Goal: Information Seeking & Learning: Learn about a topic

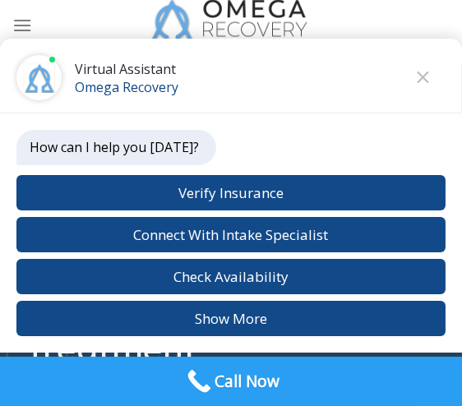
scroll to position [48, 0]
click at [417, 83] on button "Close chat" at bounding box center [422, 77] width 45 height 45
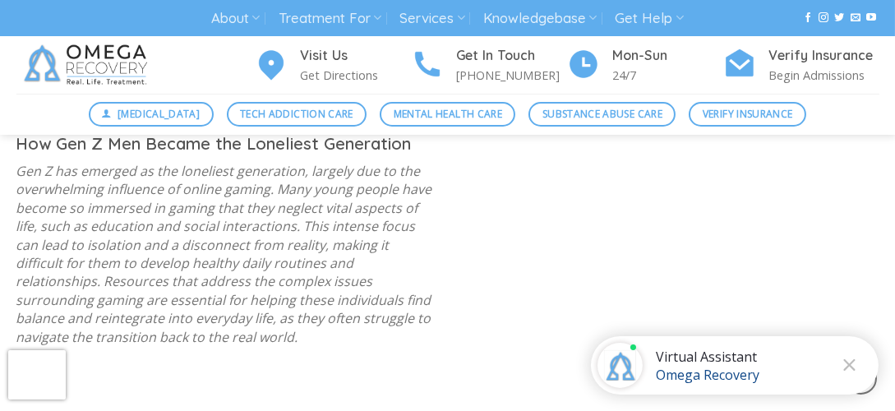
scroll to position [1269, 0]
click at [206, 190] on p "Gen Z has emerged as the loneliest generation, largely due to the overwhelming …" at bounding box center [225, 252] width 419 height 184
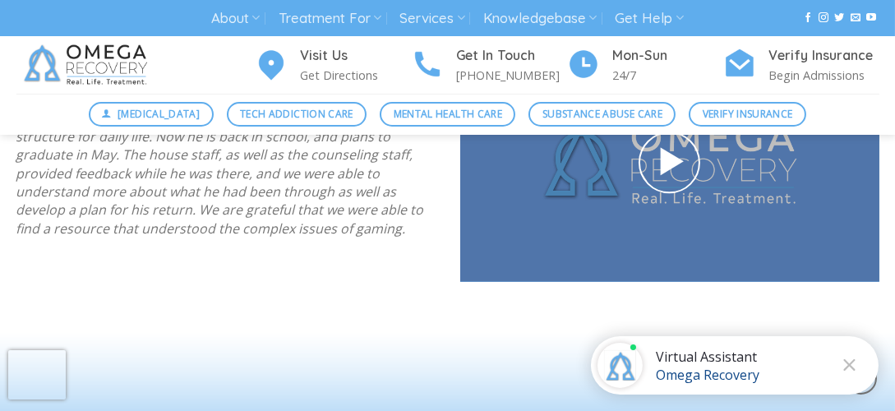
scroll to position [2392, 0]
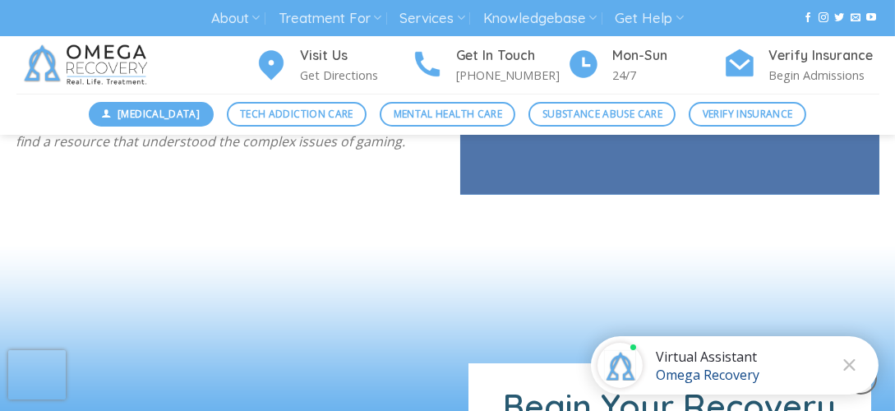
click at [182, 117] on span "[MEDICAL_DATA]" at bounding box center [158, 114] width 82 height 16
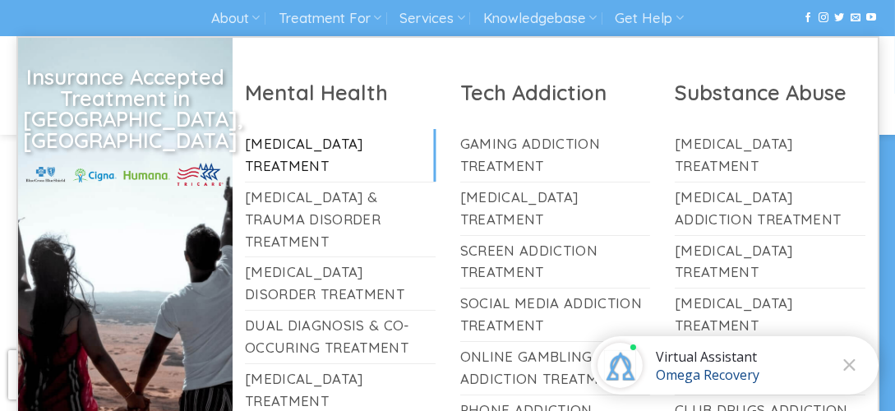
scroll to position [1078, 0]
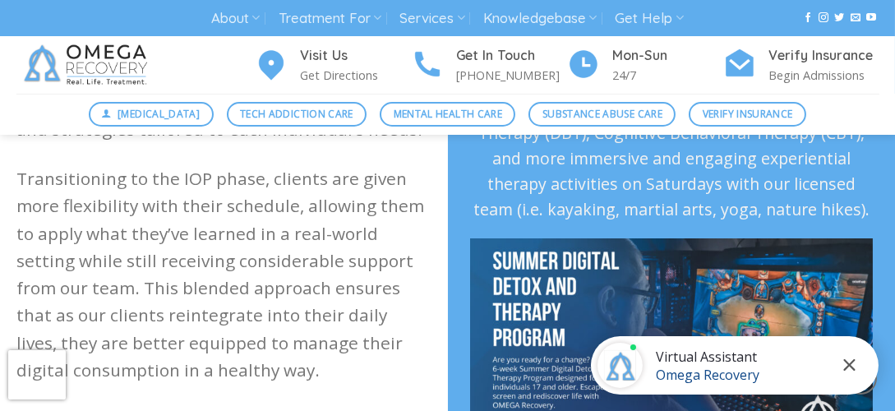
click at [845, 367] on icon "Close chat" at bounding box center [849, 365] width 12 height 12
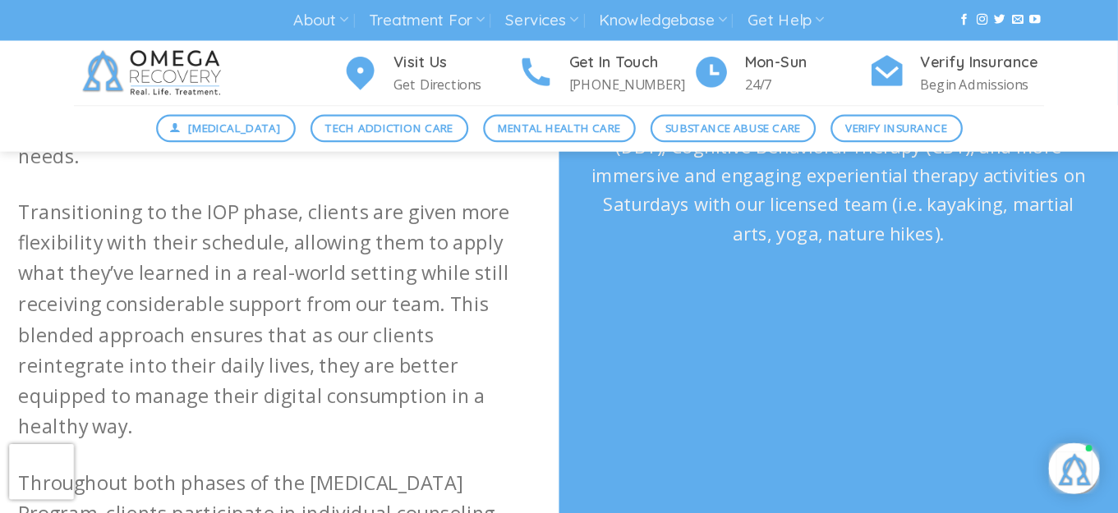
scroll to position [936, 0]
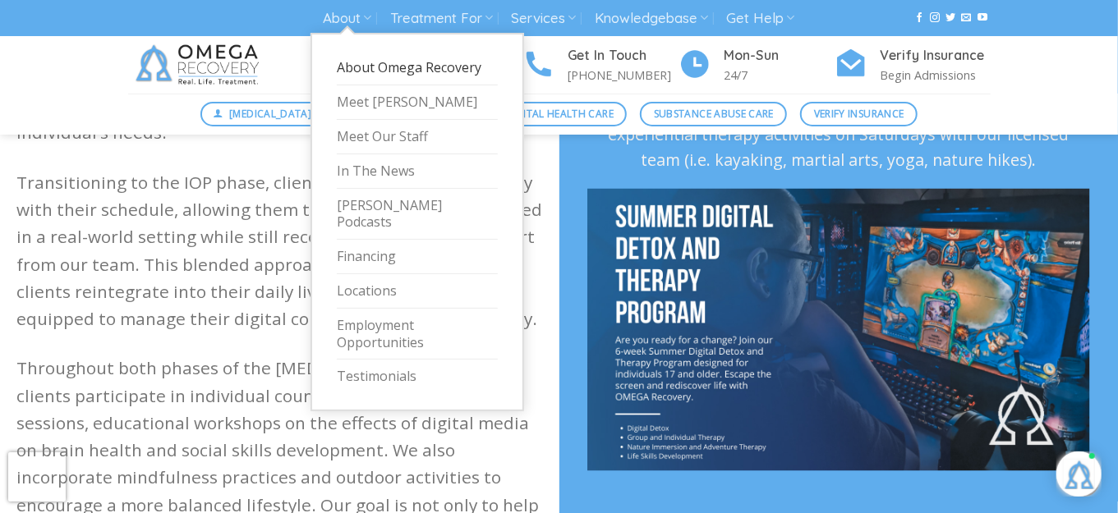
click at [367, 71] on link "About Omega Recovery" at bounding box center [417, 68] width 161 height 35
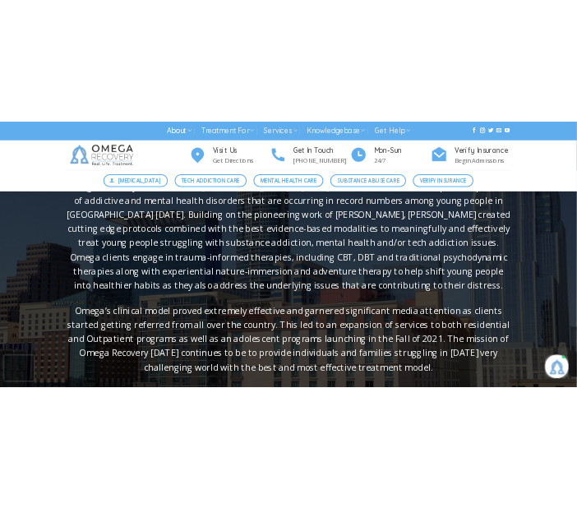
scroll to position [274, 0]
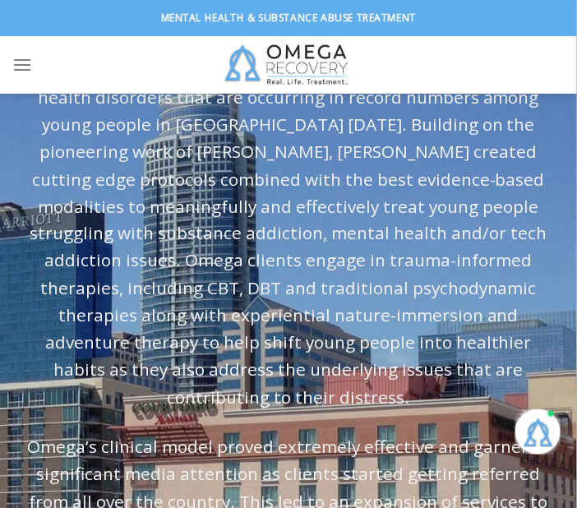
click at [105, 200] on p "Omega Recovery was created in Austin in 2018 in order to address the explosive …" at bounding box center [288, 220] width 527 height 383
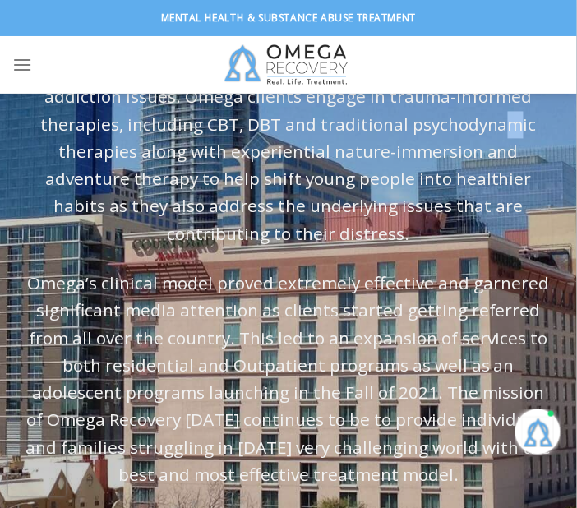
scroll to position [423, 0]
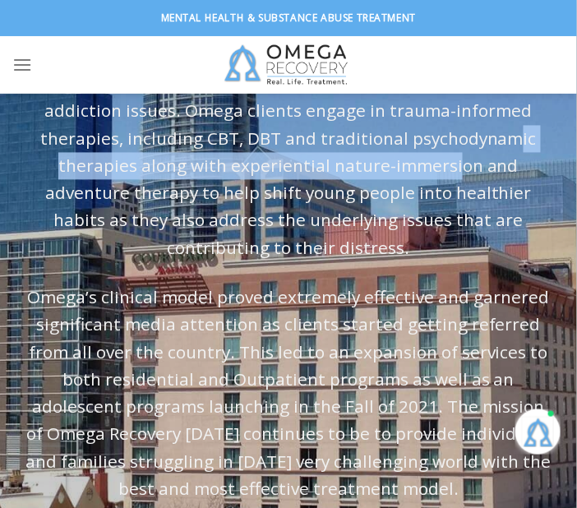
drag, startPoint x: 358, startPoint y: 119, endPoint x: 302, endPoint y: 169, distance: 75.7
click at [302, 169] on p "Omega Recovery was created in Austin in 2018 in order to address the explosive …" at bounding box center [288, 70] width 527 height 383
copy p "experiential nature-immersion and adventure therapy"
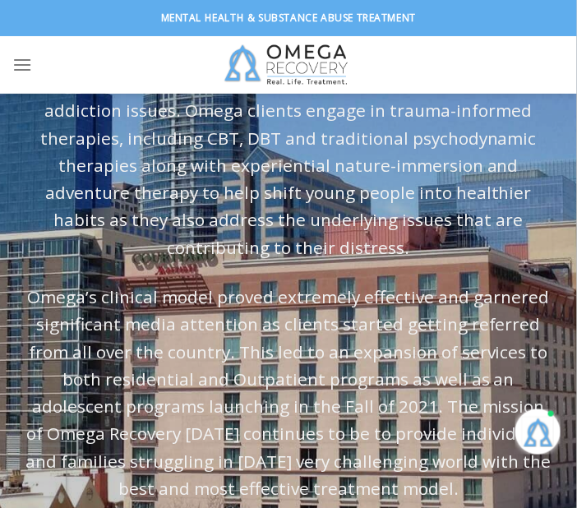
click at [160, 303] on p "Omega’s clinical model proved extremely effective and garnered significant medi…" at bounding box center [288, 393] width 527 height 219
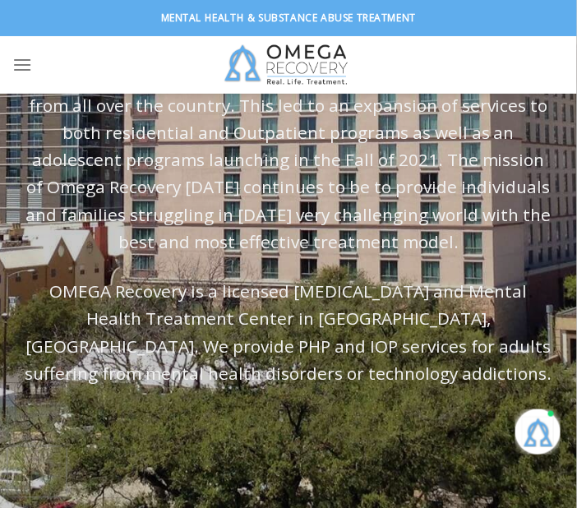
scroll to position [671, 0]
